Goal: Task Accomplishment & Management: Complete application form

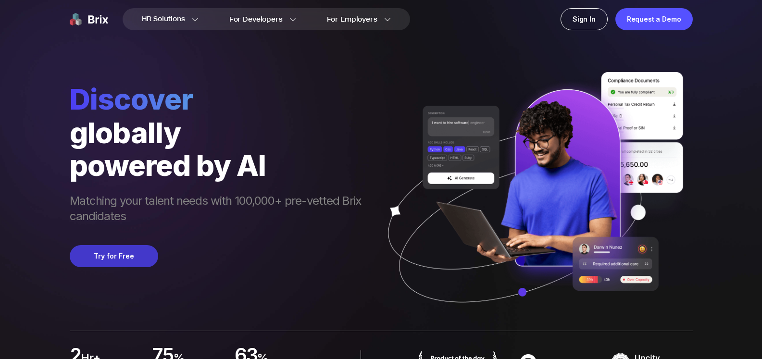
click at [119, 254] on button "Try for Free" at bounding box center [114, 256] width 88 height 22
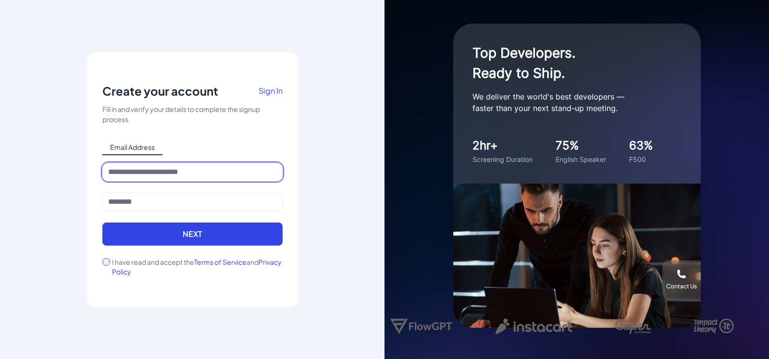
click at [155, 173] on input at bounding box center [192, 172] width 180 height 18
type input "**********"
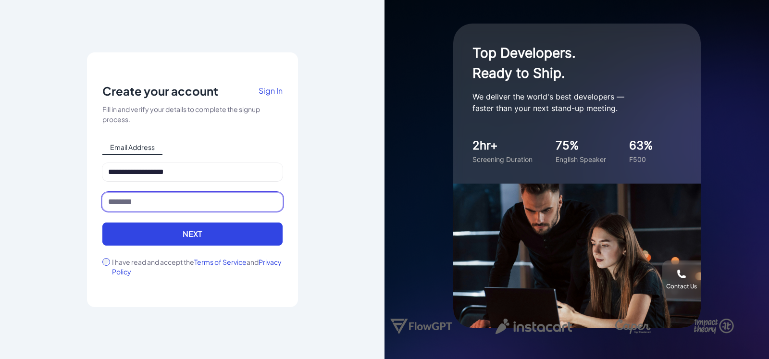
click at [150, 203] on input at bounding box center [192, 202] width 180 height 18
type input "**********"
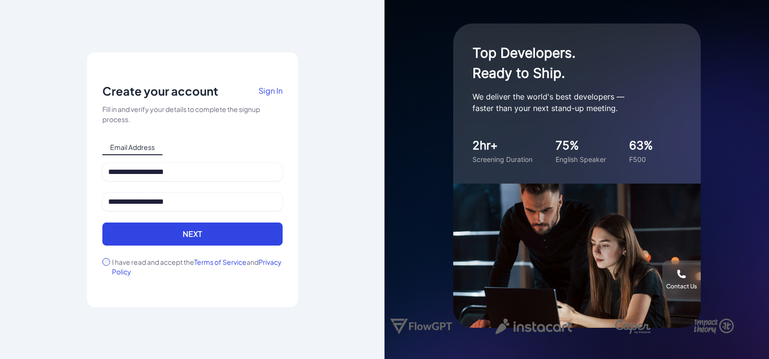
click at [104, 266] on div "I have read and accept the Terms of Service and Privacy Policy" at bounding box center [192, 266] width 180 height 19
click at [110, 264] on div "I have read and accept the Terms of Service and Privacy Policy" at bounding box center [192, 266] width 180 height 19
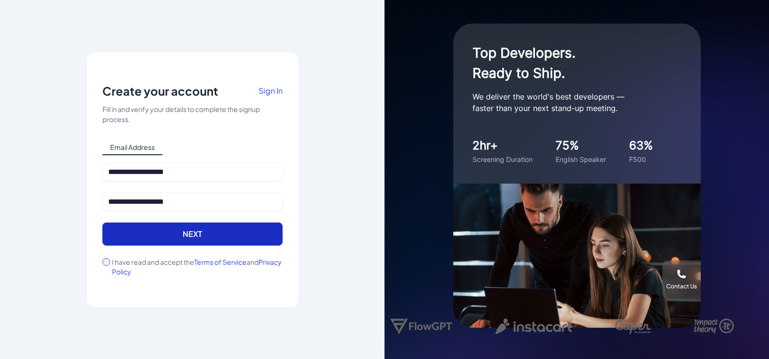
click at [134, 234] on button "Next" at bounding box center [192, 234] width 180 height 23
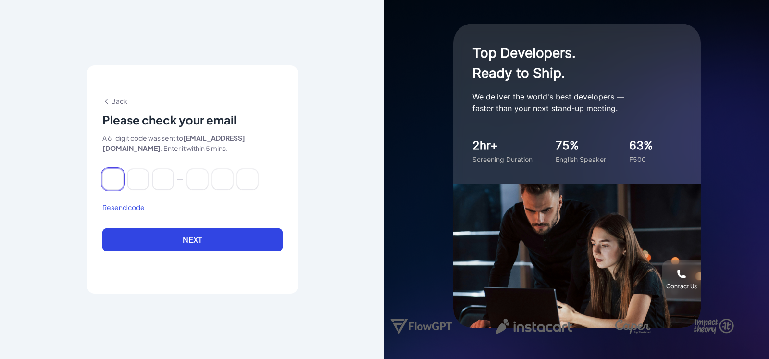
click at [118, 170] on input at bounding box center [112, 179] width 21 height 21
paste input "******"
type input "*"
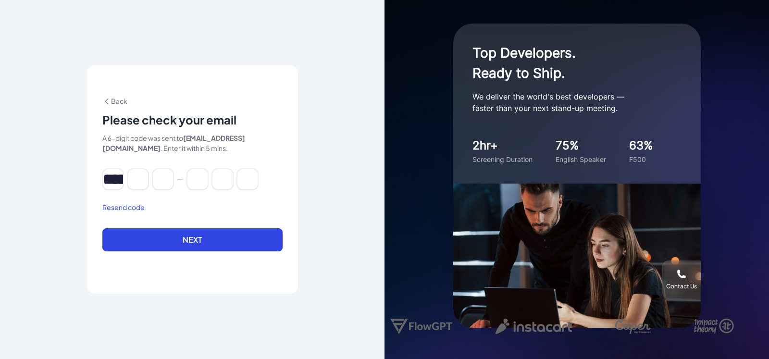
type input "*"
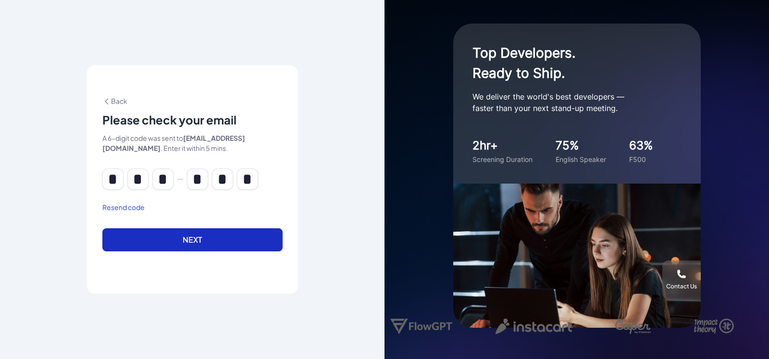
click at [168, 233] on button "Next" at bounding box center [192, 239] width 180 height 23
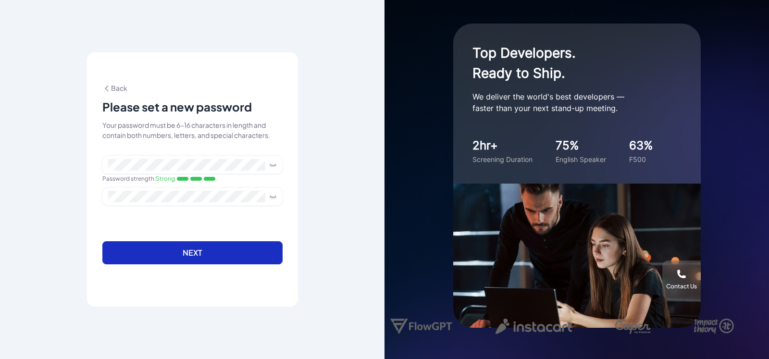
click at [198, 254] on button "Next" at bounding box center [192, 252] width 180 height 23
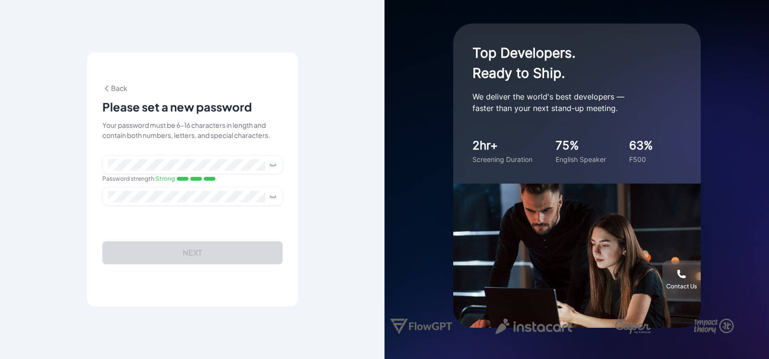
click at [272, 163] on icon at bounding box center [273, 165] width 8 height 8
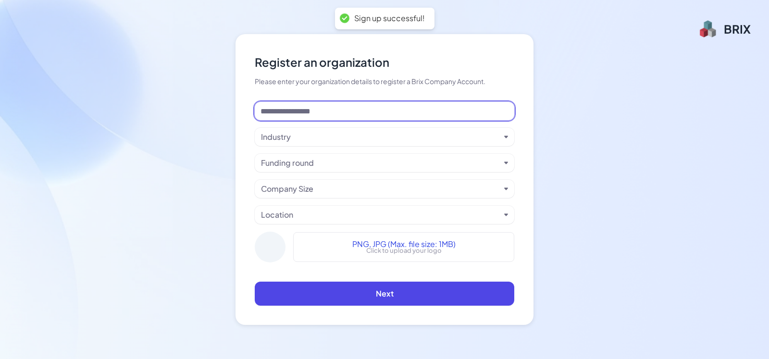
click at [392, 113] on input at bounding box center [385, 111] width 260 height 18
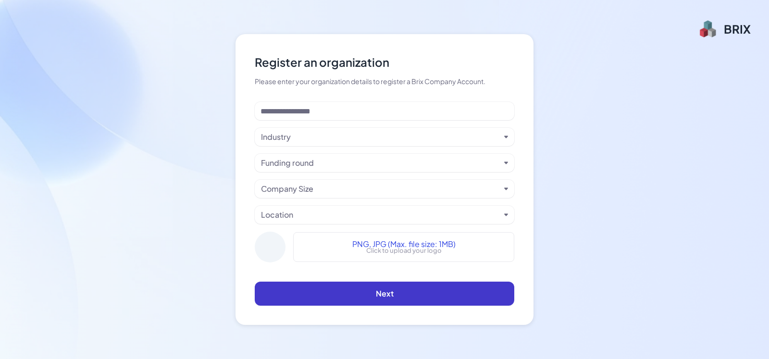
click at [400, 297] on button "Next" at bounding box center [385, 294] width 260 height 24
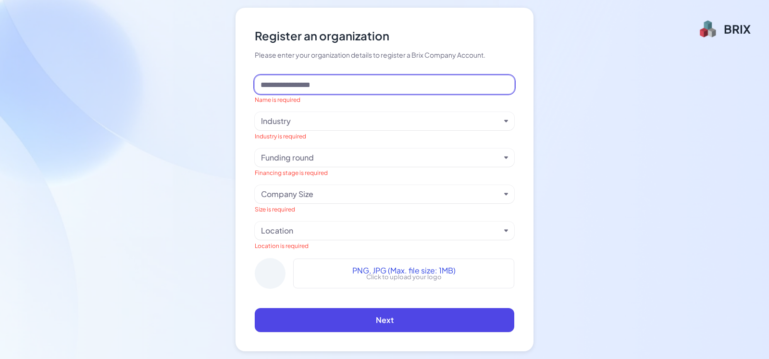
click at [337, 89] on input at bounding box center [385, 84] width 260 height 18
type input "****"
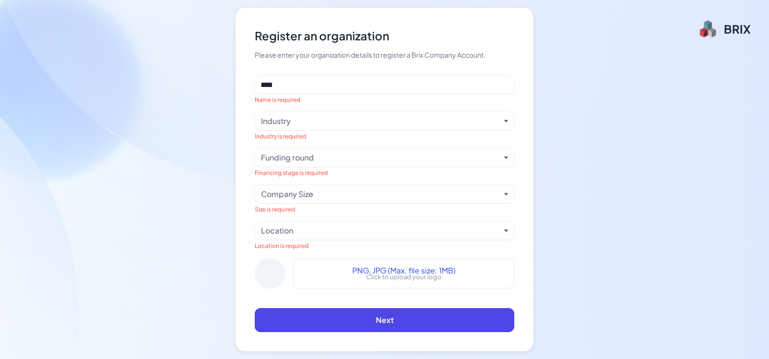
click at [293, 122] on div "Industry" at bounding box center [380, 121] width 239 height 12
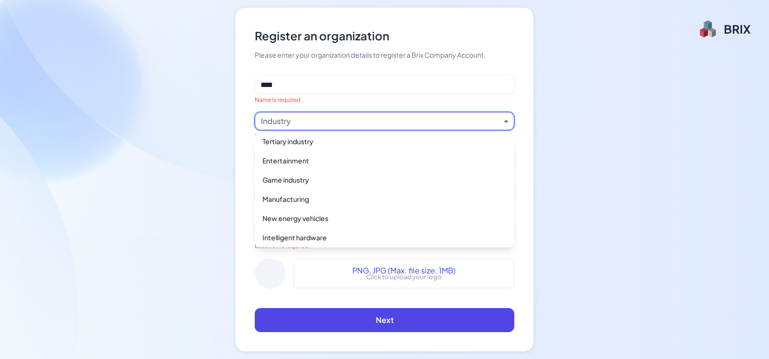
scroll to position [698, 0]
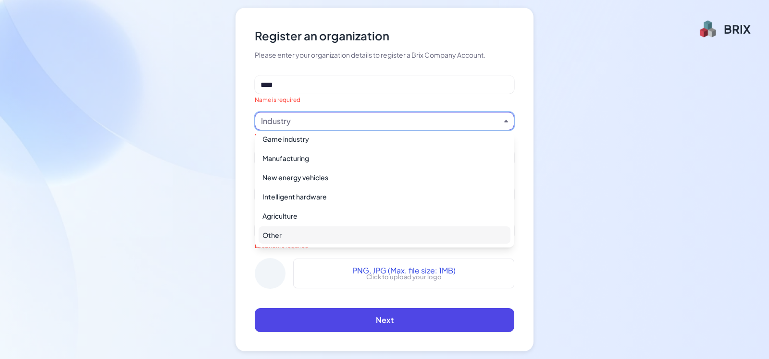
click at [303, 231] on div "Other" at bounding box center [385, 234] width 252 height 17
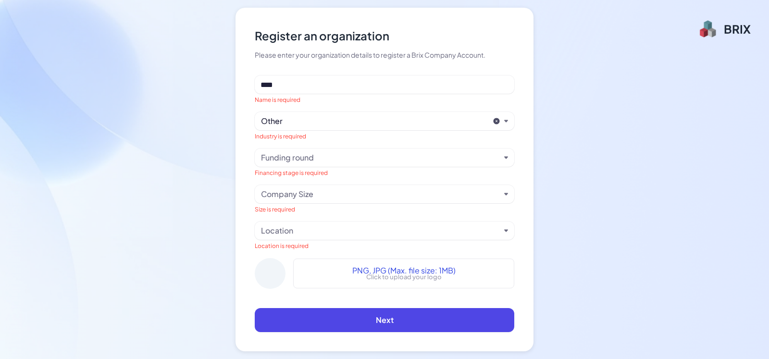
click at [311, 160] on div "Funding round" at bounding box center [287, 158] width 53 height 12
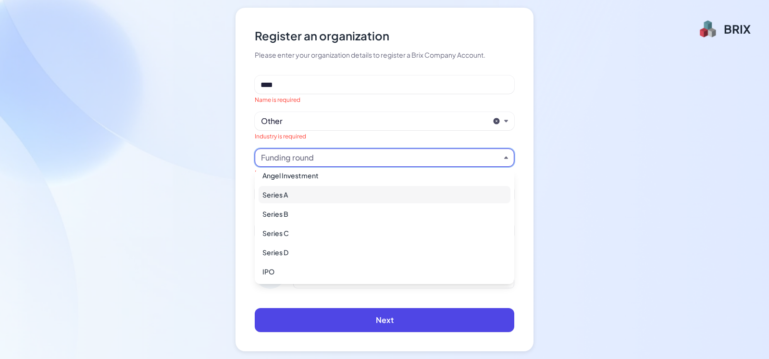
scroll to position [0, 0]
click at [323, 200] on div "Seed Round" at bounding box center [385, 200] width 252 height 17
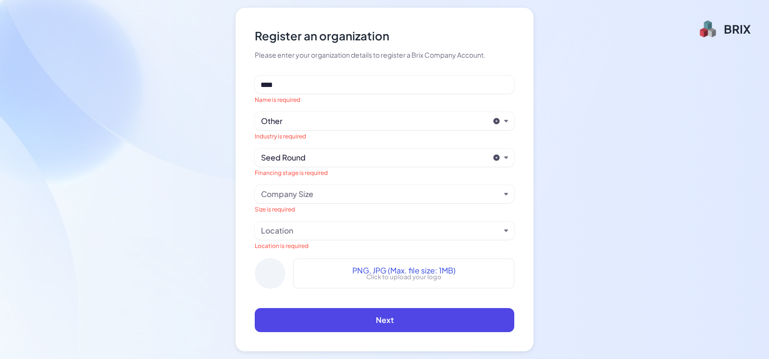
drag, startPoint x: 313, startPoint y: 157, endPoint x: 242, endPoint y: 157, distance: 70.7
click at [242, 157] on div "Register an organization Please enter your organization details to register a B…" at bounding box center [385, 180] width 298 height 344
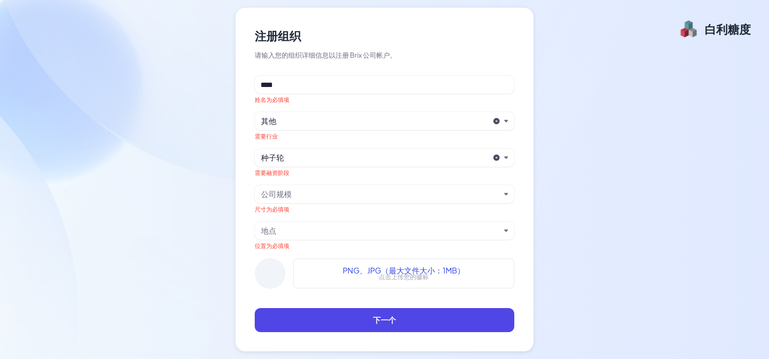
drag, startPoint x: 294, startPoint y: 155, endPoint x: 278, endPoint y: 159, distance: 15.9
click at [278, 159] on font "种子轮" at bounding box center [272, 157] width 23 height 10
click at [494, 156] on icon at bounding box center [497, 158] width 8 height 8
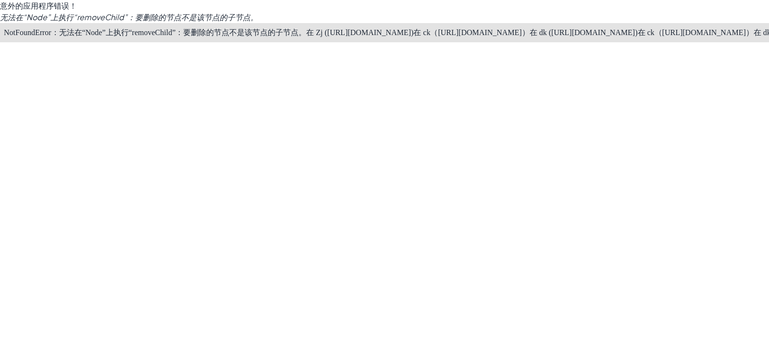
click at [370, 185] on div "意外的应用程序错误！ 无法在“Node”上执行“removeChild”：要删除的节点不是该节点的子节点。 NotFoundError：无法在“Node”上执…" at bounding box center [384, 179] width 769 height 359
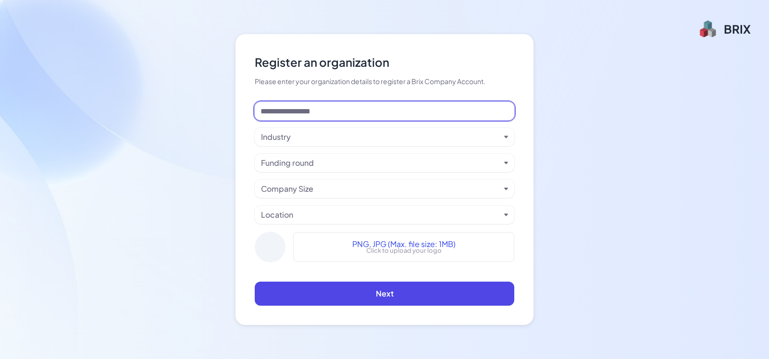
click at [320, 113] on input at bounding box center [385, 111] width 260 height 18
type input "****"
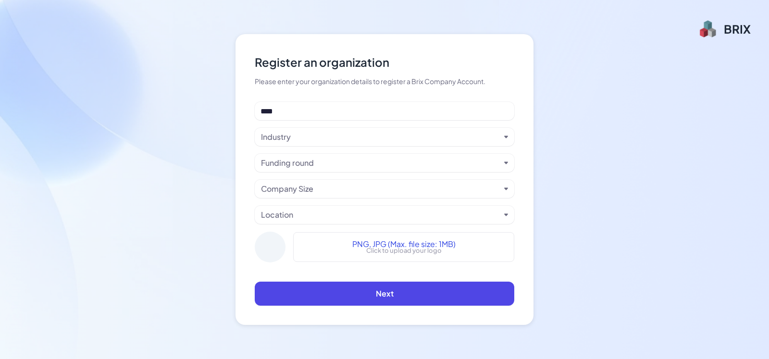
click at [312, 133] on div "Industry" at bounding box center [380, 137] width 239 height 12
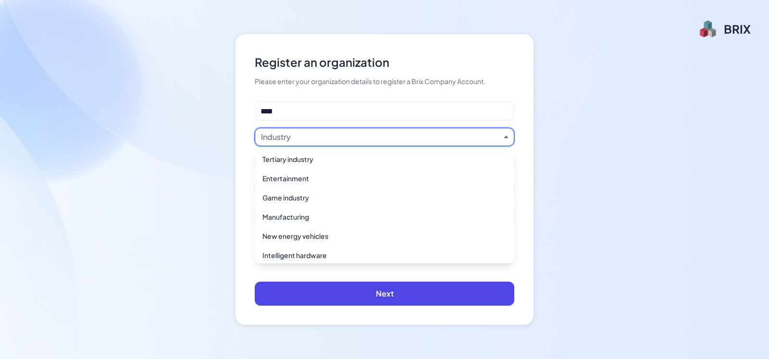
scroll to position [698, 0]
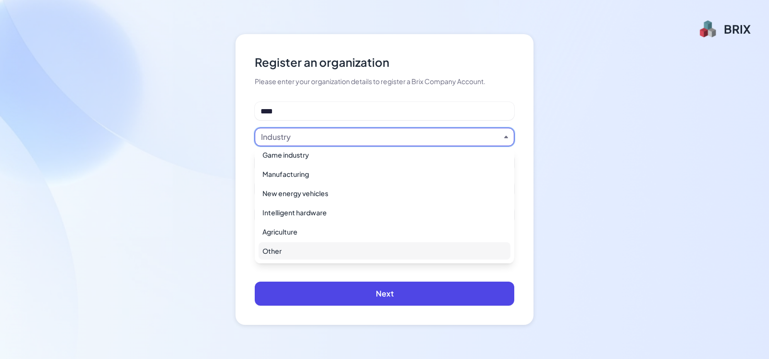
click at [311, 245] on div "Other" at bounding box center [385, 250] width 252 height 17
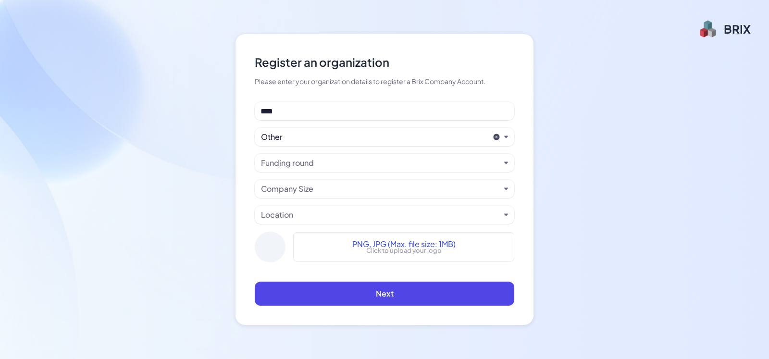
click at [307, 160] on div "Funding round" at bounding box center [287, 163] width 53 height 12
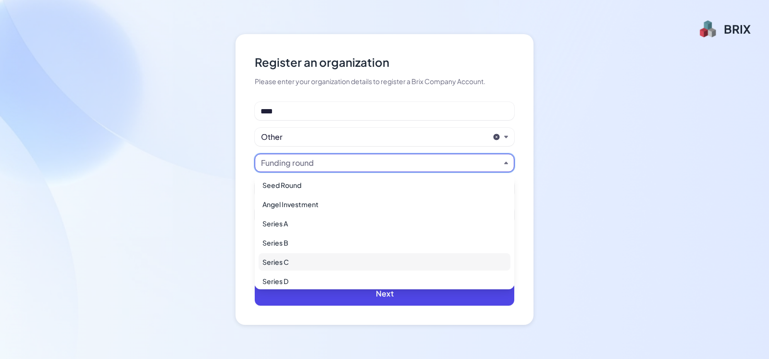
scroll to position [0, 0]
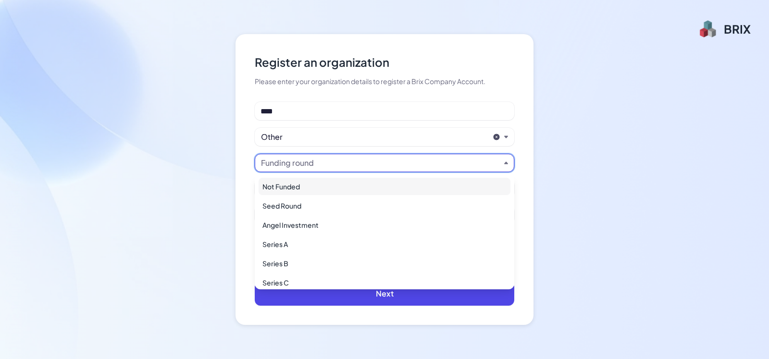
click at [310, 185] on div "Not Funded" at bounding box center [385, 186] width 252 height 17
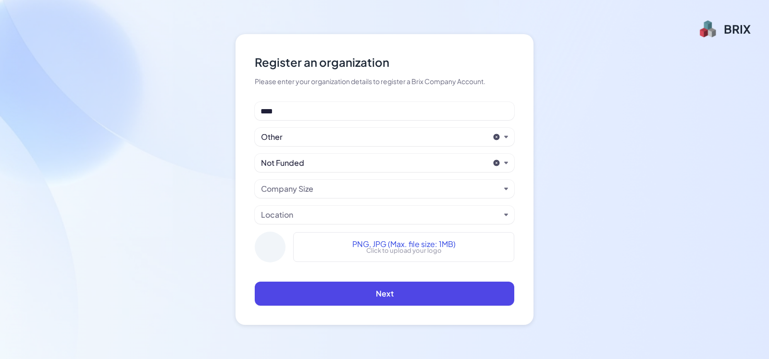
click at [309, 190] on div "Company Size" at bounding box center [287, 189] width 52 height 12
click at [240, 194] on div "Register an organization Please enter your organization details to register a B…" at bounding box center [385, 179] width 298 height 291
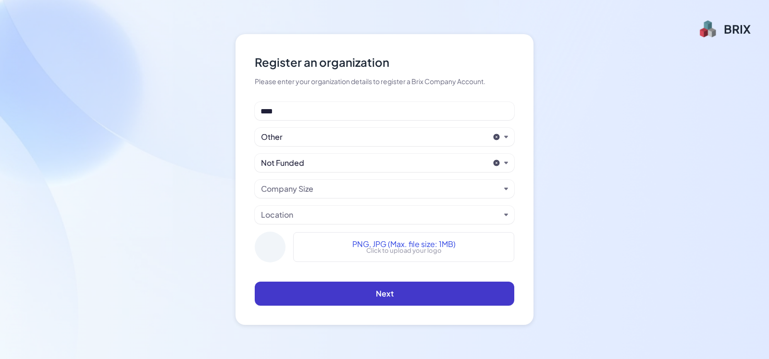
click at [315, 292] on button "Next" at bounding box center [385, 294] width 260 height 24
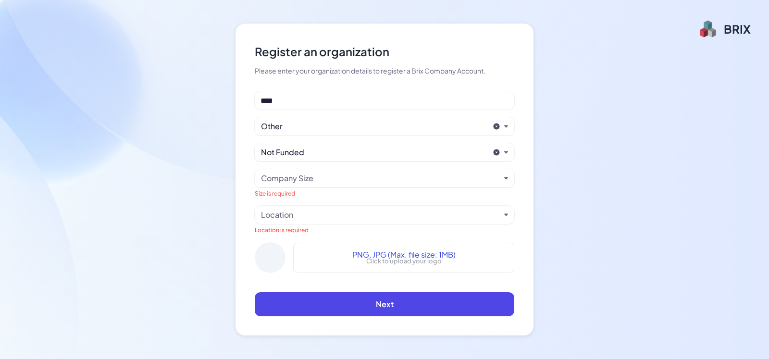
click at [337, 183] on div "Company Size" at bounding box center [380, 179] width 239 height 12
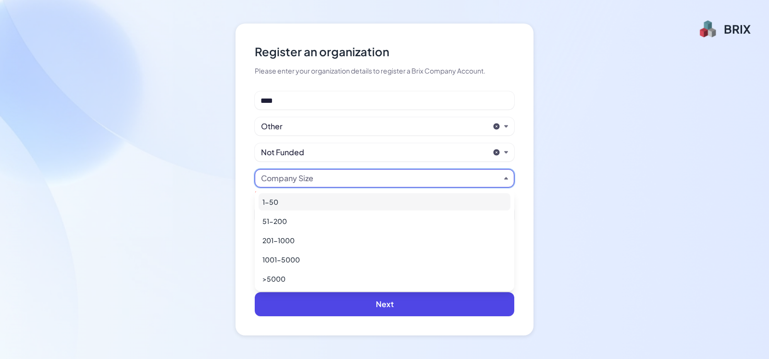
click at [317, 200] on div "1-50" at bounding box center [385, 201] width 252 height 17
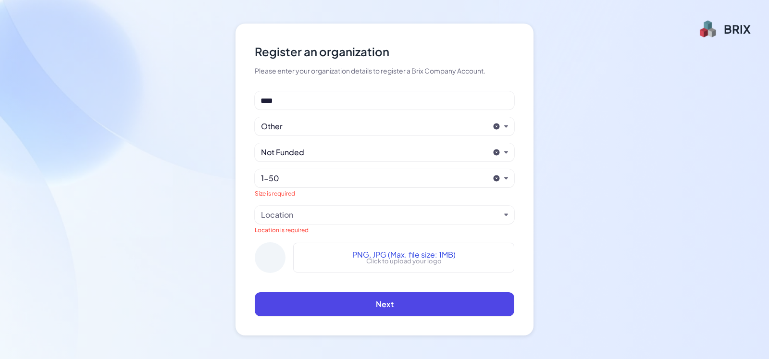
click at [321, 214] on div "Location" at bounding box center [380, 215] width 239 height 12
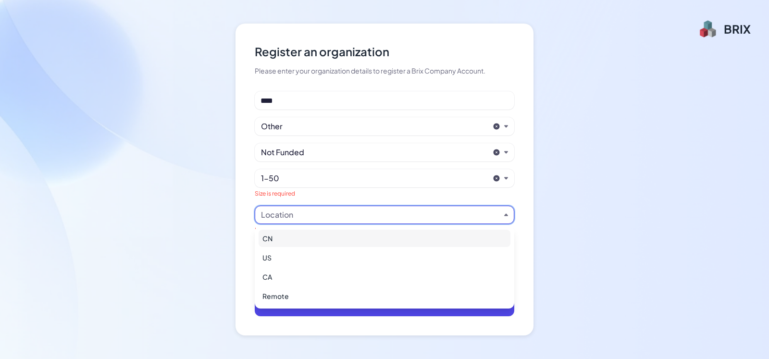
click at [299, 242] on div "CN" at bounding box center [385, 238] width 252 height 17
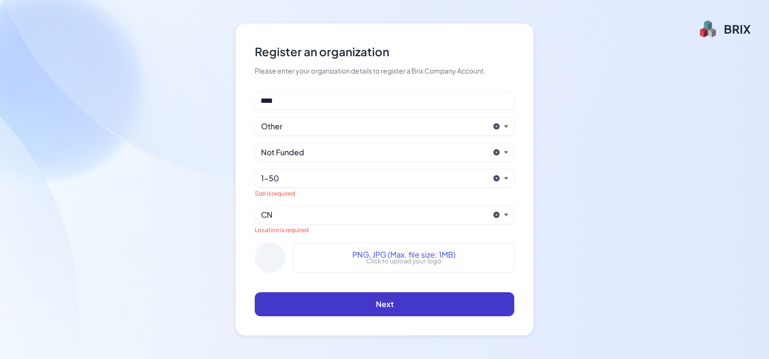
click at [362, 297] on button "Next" at bounding box center [385, 304] width 260 height 24
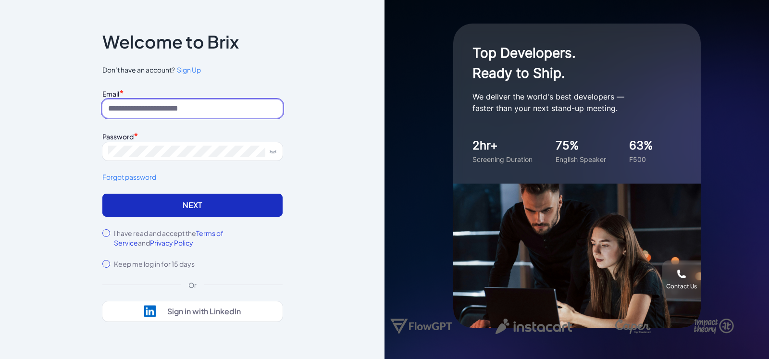
type input "**********"
click at [217, 205] on button "Next" at bounding box center [192, 205] width 180 height 23
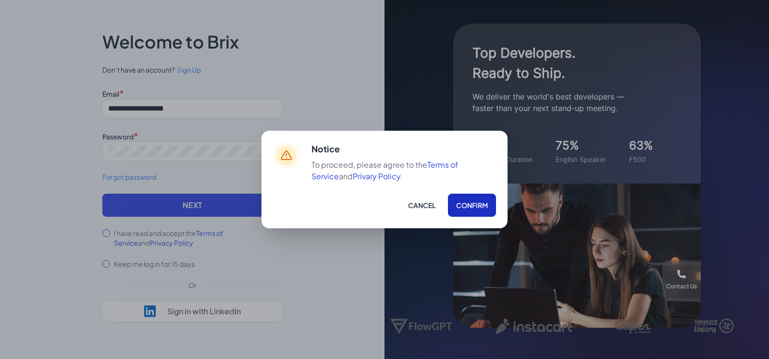
click at [465, 206] on button "Confirm" at bounding box center [472, 205] width 48 height 23
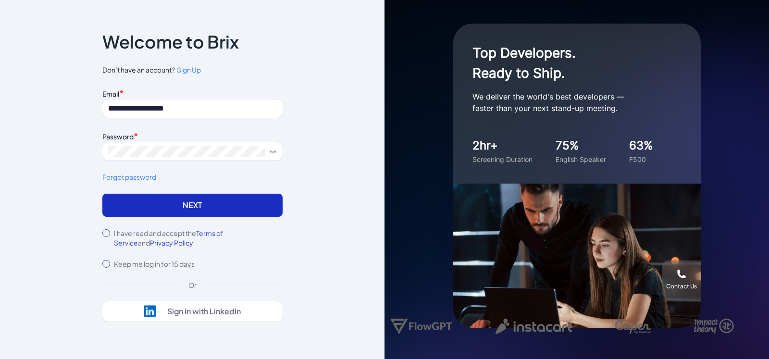
click at [217, 204] on button "Next" at bounding box center [192, 205] width 180 height 23
